Goal: Information Seeking & Learning: Understand process/instructions

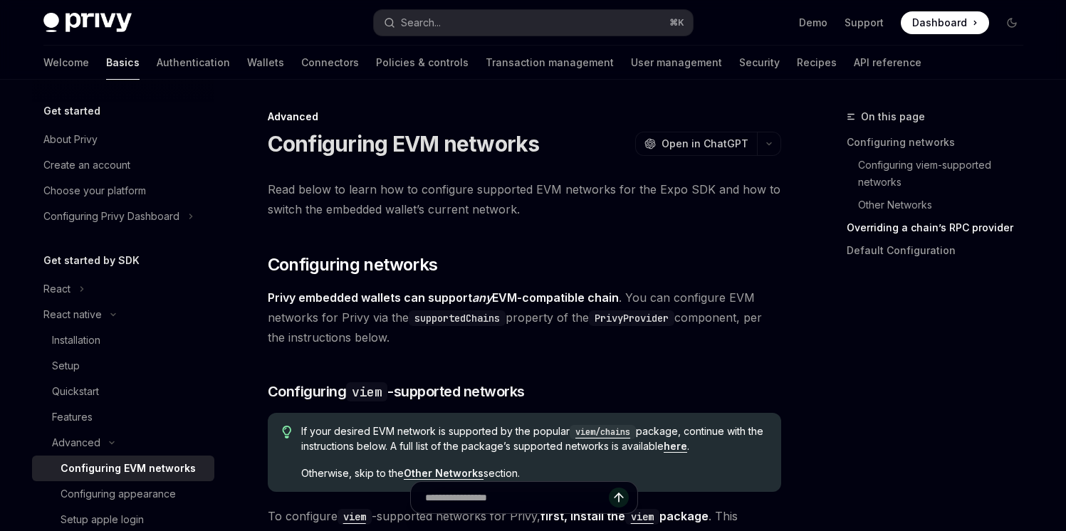
scroll to position [1806, 0]
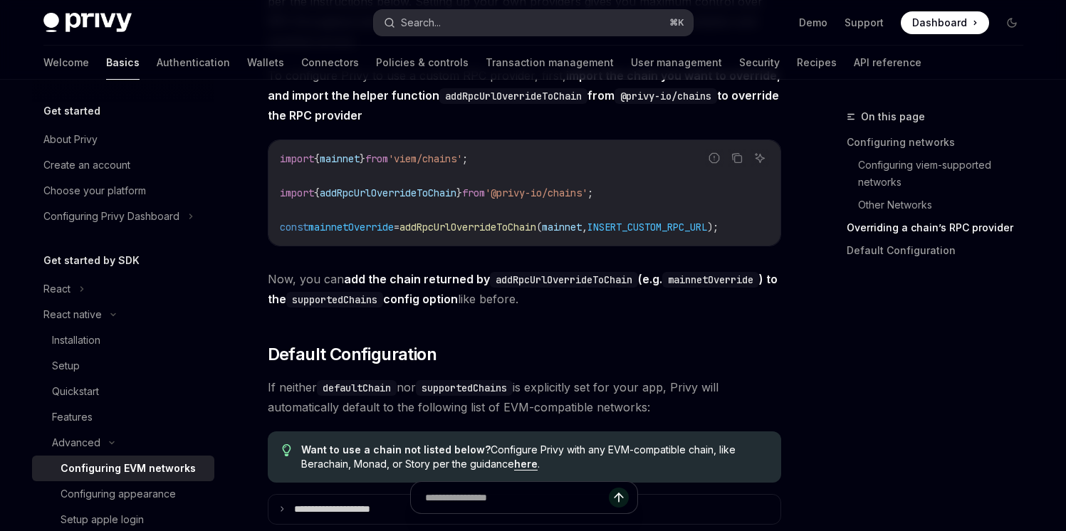
click at [488, 16] on button "Search... ⌘ K" at bounding box center [533, 23] width 319 height 26
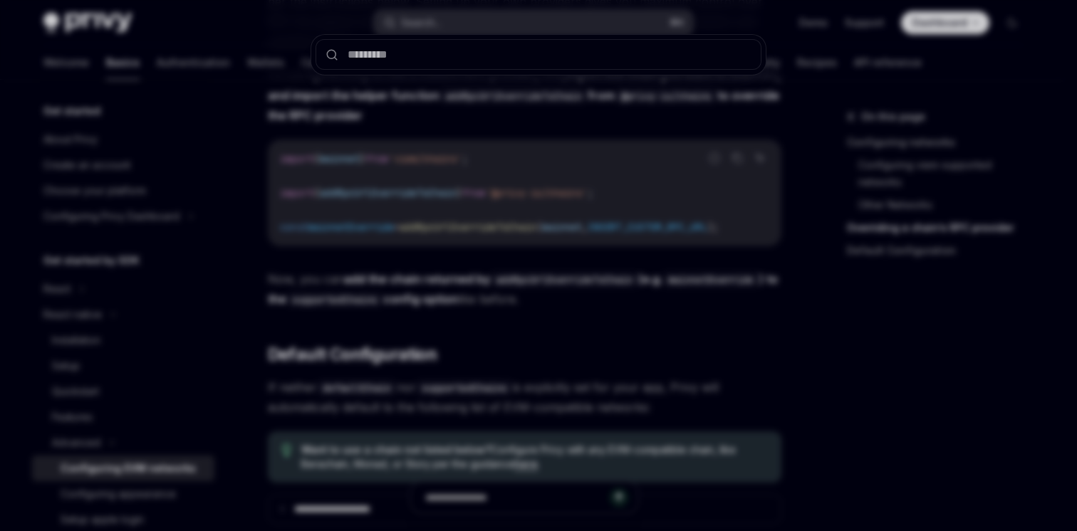
type input "**********"
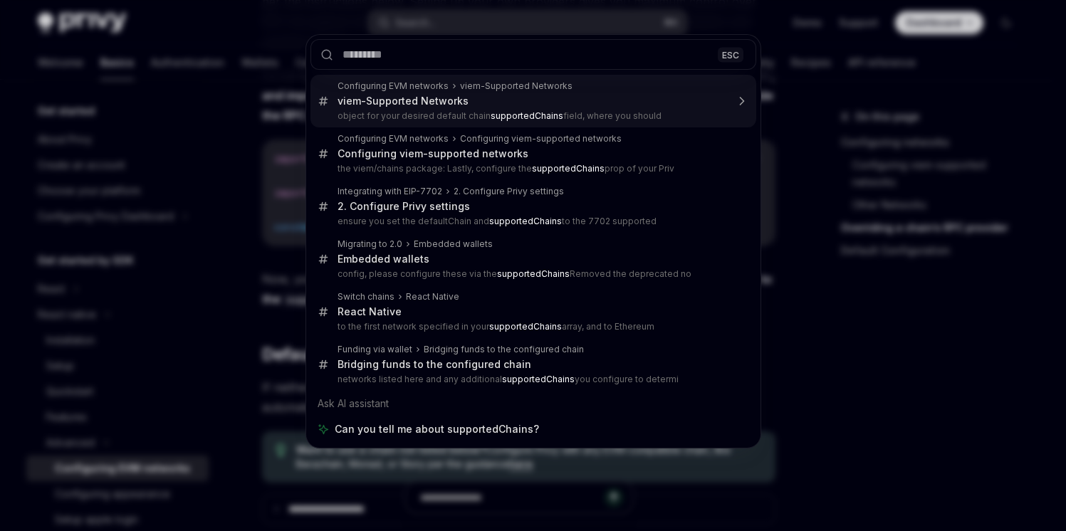
type textarea "*"
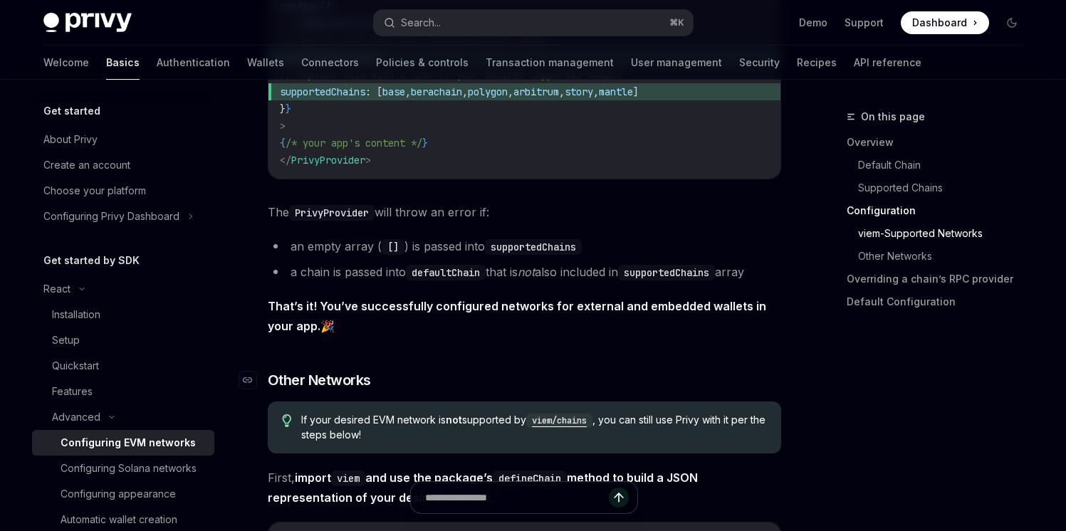
scroll to position [2057, 0]
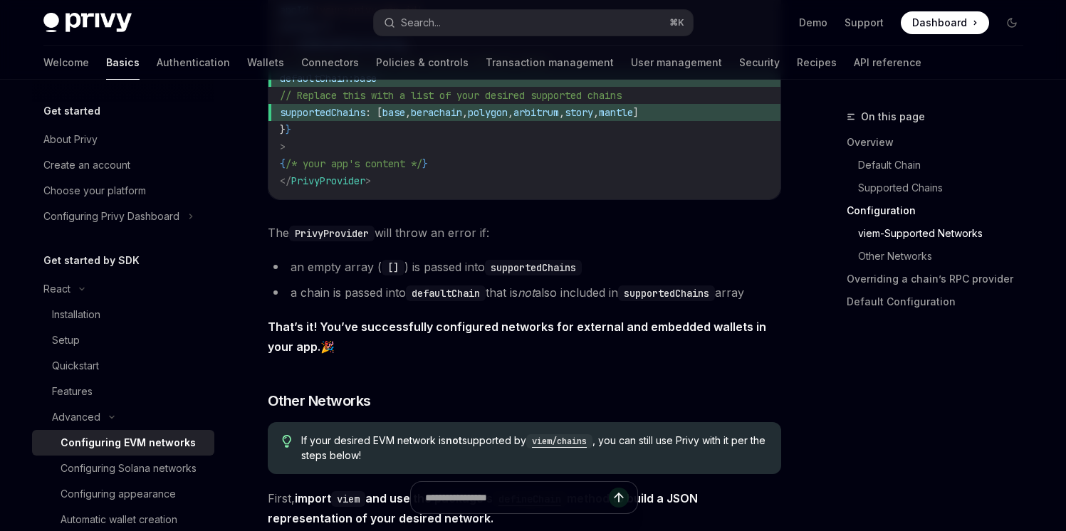
drag, startPoint x: 323, startPoint y: 352, endPoint x: 251, endPoint y: 221, distance: 149.5
click at [251, 221] on div "Advanced Configuring EVM networks OpenAI Open in ChatGPT OpenAI Open in ChatGPT…" at bounding box center [391, 142] width 786 height 4183
copy div "The PrivyProvider will throw an error if: an empty array ( [] ) is passed into …"
click at [354, 364] on div "Privy is compatible with any EVM-compatible chain, and makes it easy to configu…" at bounding box center [524, 63] width 513 height 3882
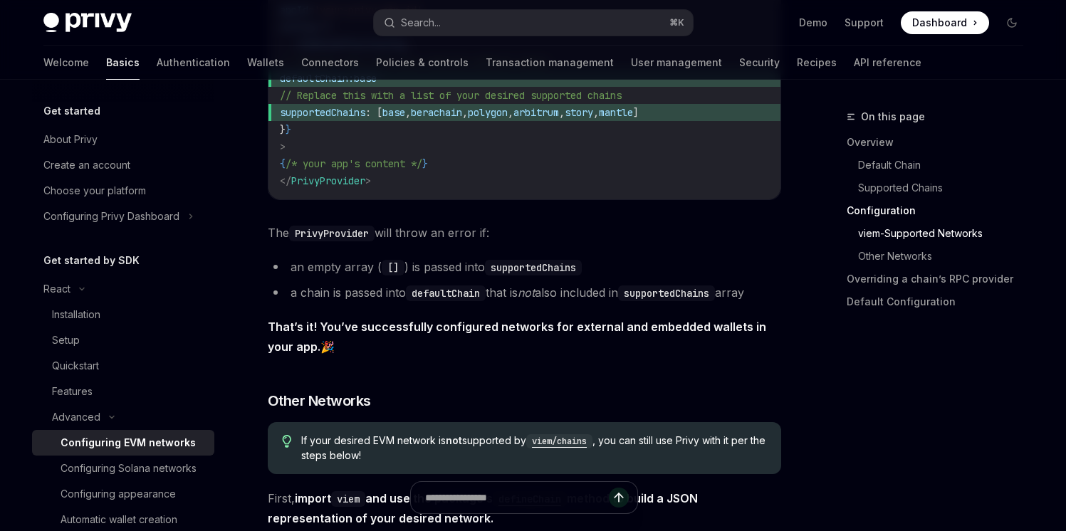
copy div "The PrivyProvider will throw an error if: an empty array ( [] ) is passed into …"
drag, startPoint x: 305, startPoint y: 355, endPoint x: 263, endPoint y: 240, distance: 122.1
click at [263, 239] on div "Advanced Configuring EVM networks OpenAI Open in ChatGPT OpenAI Open in ChatGPT…" at bounding box center [391, 142] width 786 height 4183
click at [491, 323] on strong "That’s it! You’ve successfully configured networks for external and embedded wa…" at bounding box center [517, 337] width 498 height 34
click at [461, 300] on code "defaultChain" at bounding box center [446, 294] width 80 height 16
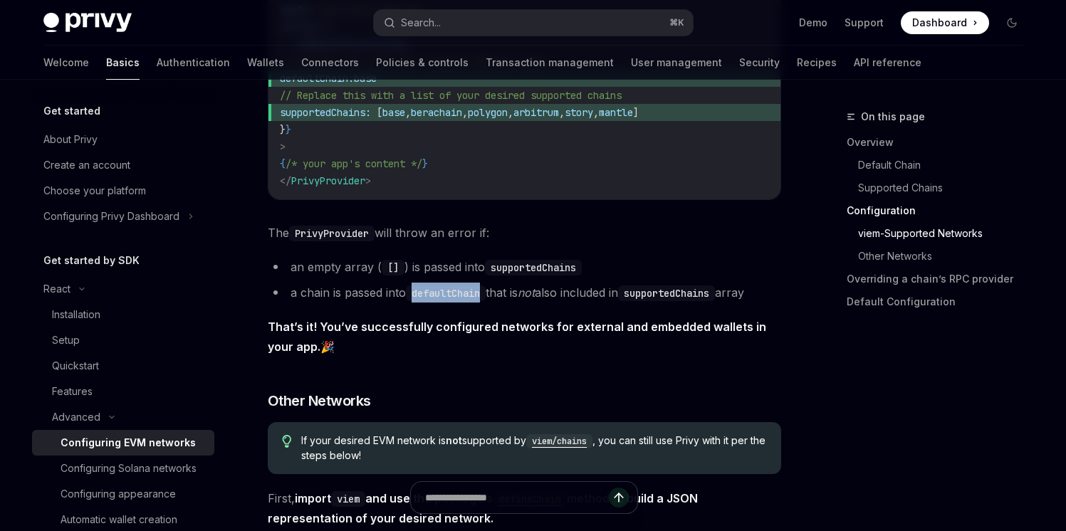
click at [461, 300] on code "defaultChain" at bounding box center [446, 294] width 80 height 16
copy code "defaultChain"
